Goal: Navigation & Orientation: Find specific page/section

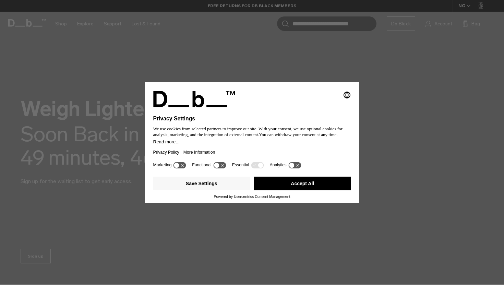
click at [287, 184] on button "Accept All" at bounding box center [302, 183] width 97 height 14
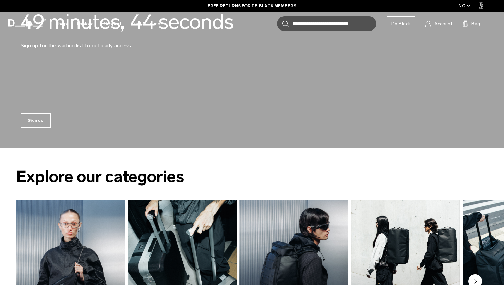
scroll to position [301, 0]
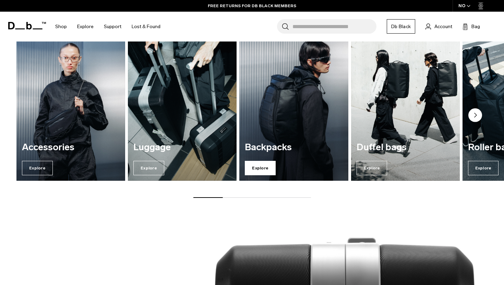
click at [263, 163] on span "Explore" at bounding box center [260, 168] width 31 height 14
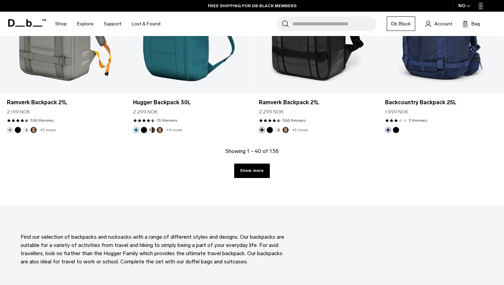
scroll to position [1958, 0]
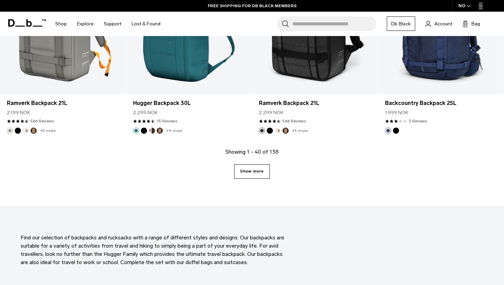
click at [258, 176] on link "Show more" at bounding box center [251, 171] width 35 height 14
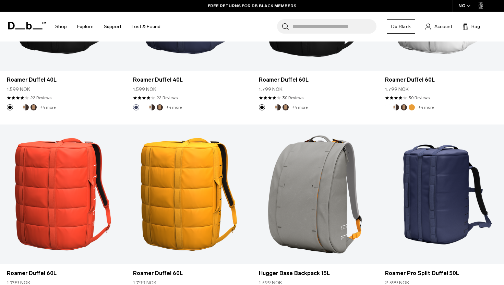
scroll to position [3344, 0]
